Goal: Information Seeking & Learning: Find specific fact

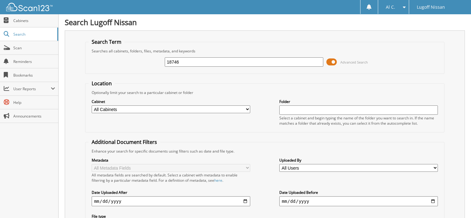
type input "18746"
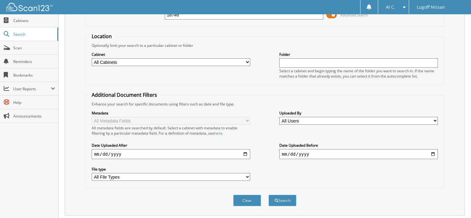
scroll to position [79, 0]
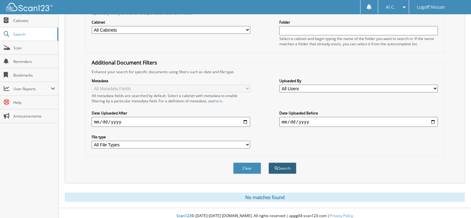
click at [284, 164] on button "Search" at bounding box center [282, 167] width 28 height 11
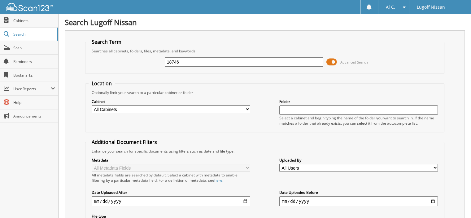
click at [335, 62] on span at bounding box center [331, 61] width 11 height 9
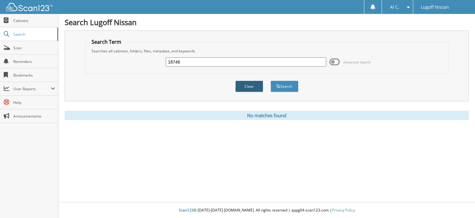
click at [258, 85] on button "Clear" at bounding box center [250, 85] width 28 height 11
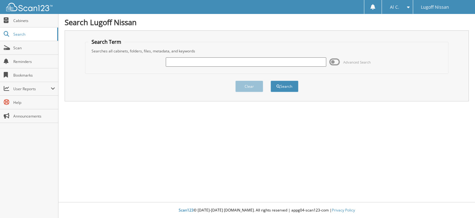
click at [252, 63] on input "text" at bounding box center [246, 61] width 161 height 9
type input "18746"
click at [296, 85] on button "Search" at bounding box center [285, 85] width 28 height 11
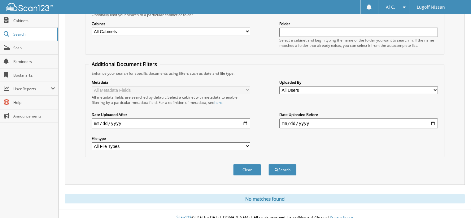
scroll to position [79, 0]
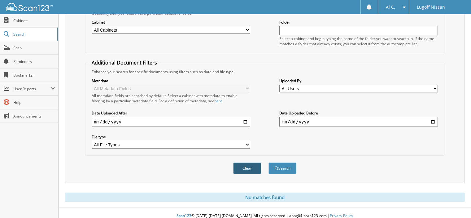
click at [247, 162] on button "Clear" at bounding box center [247, 167] width 28 height 11
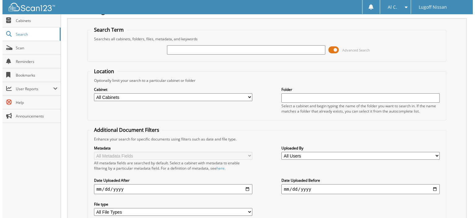
scroll to position [0, 0]
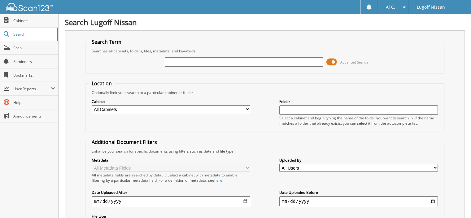
click at [333, 62] on span at bounding box center [331, 61] width 11 height 9
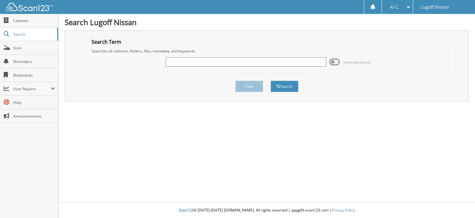
click at [235, 59] on input "text" at bounding box center [246, 61] width 161 height 9
type input "sutton"
click at [271, 80] on button "Search" at bounding box center [285, 85] width 28 height 11
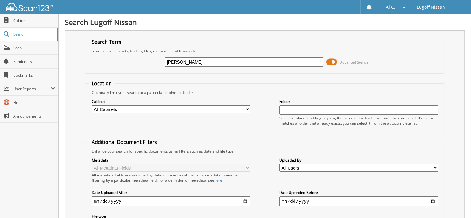
click at [249, 109] on select "All Cabinets PARTS SERVICE RO Needs Filing" at bounding box center [171, 109] width 158 height 8
select select "41579"
click at [92, 105] on select "All Cabinets PARTS SERVICE RO Needs Filing" at bounding box center [171, 109] width 158 height 8
drag, startPoint x: 190, startPoint y: 63, endPoint x: 158, endPoint y: 67, distance: 32.3
click at [158, 67] on div "sutton Advanced Search" at bounding box center [265, 62] width 353 height 17
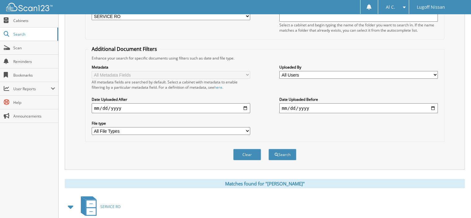
scroll to position [124, 0]
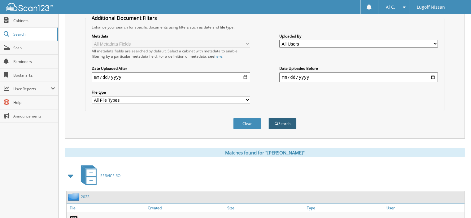
type input "18746"
click at [282, 119] on button "Search" at bounding box center [282, 123] width 28 height 11
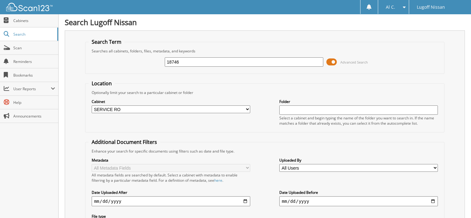
click at [332, 62] on span at bounding box center [331, 61] width 11 height 9
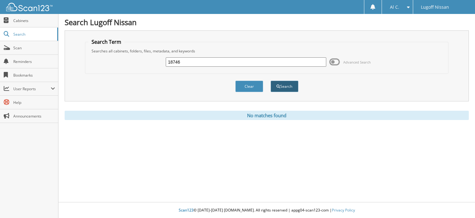
click at [285, 88] on button "Search" at bounding box center [285, 85] width 28 height 11
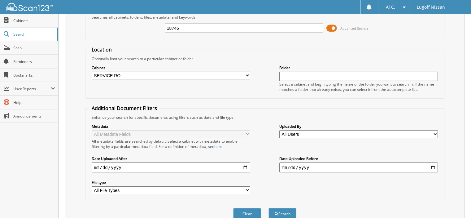
scroll to position [62, 0]
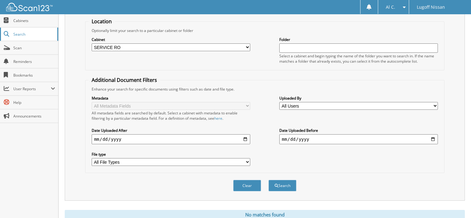
click at [25, 35] on span "Search" at bounding box center [33, 34] width 41 height 5
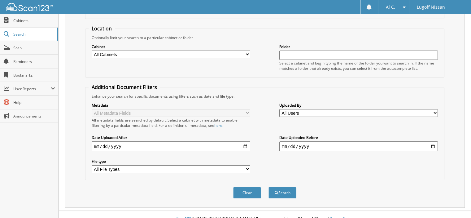
scroll to position [58, 0]
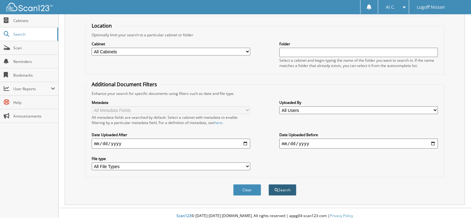
type input "18746"
click at [284, 184] on button "Search" at bounding box center [282, 189] width 28 height 11
